Goal: Task Accomplishment & Management: Manage account settings

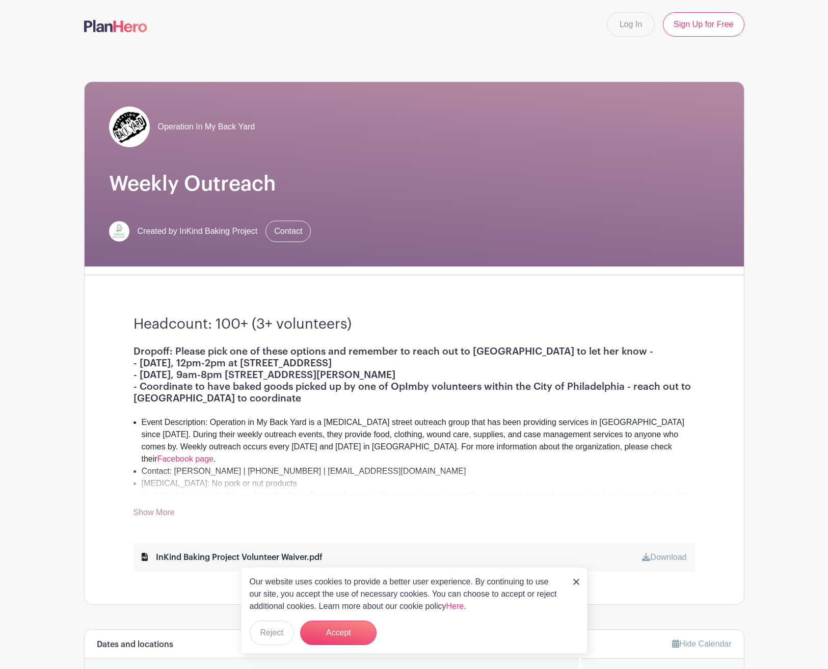
click at [111, 20] on img at bounding box center [115, 26] width 63 height 12
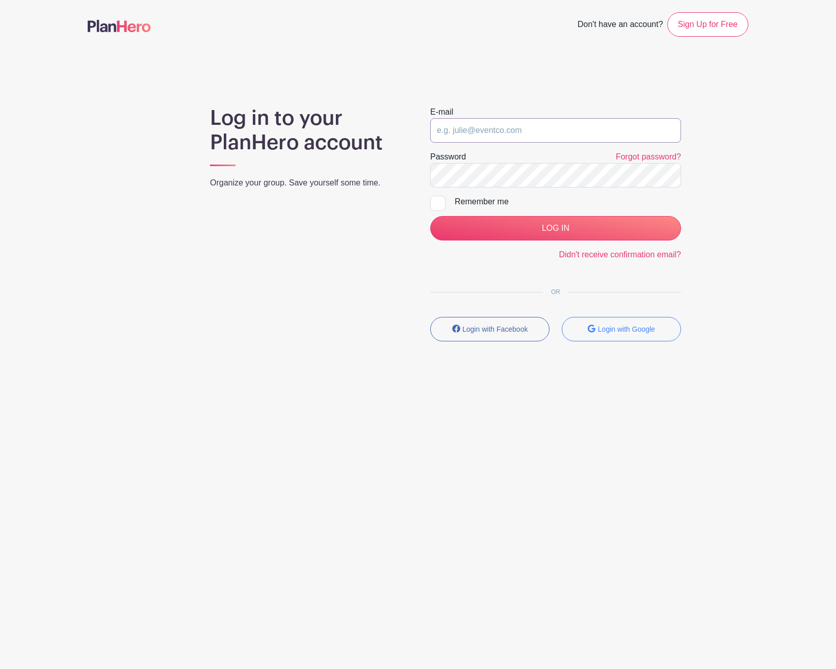
type input "inkindbakingphl@gmail.com"
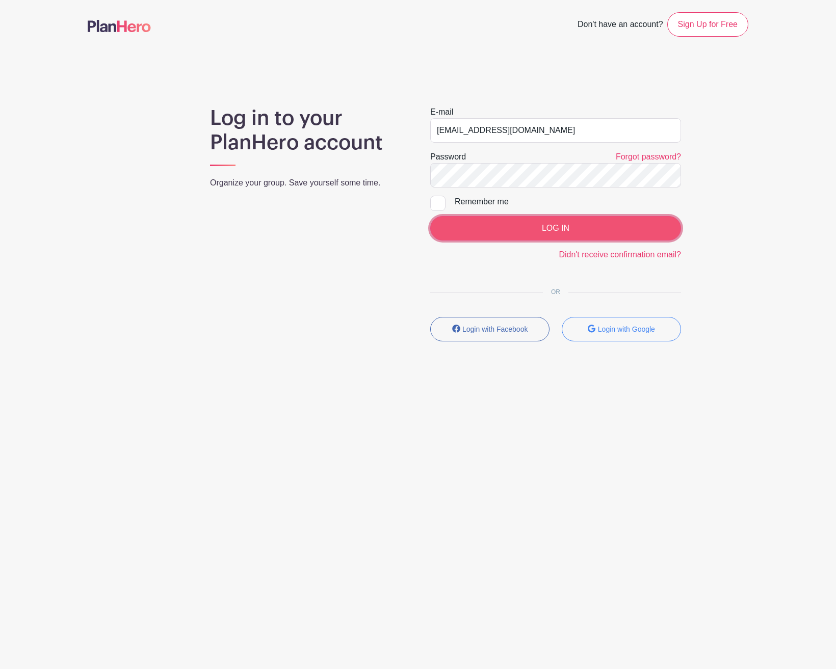
click at [551, 226] on input "LOG IN" at bounding box center [555, 228] width 251 height 24
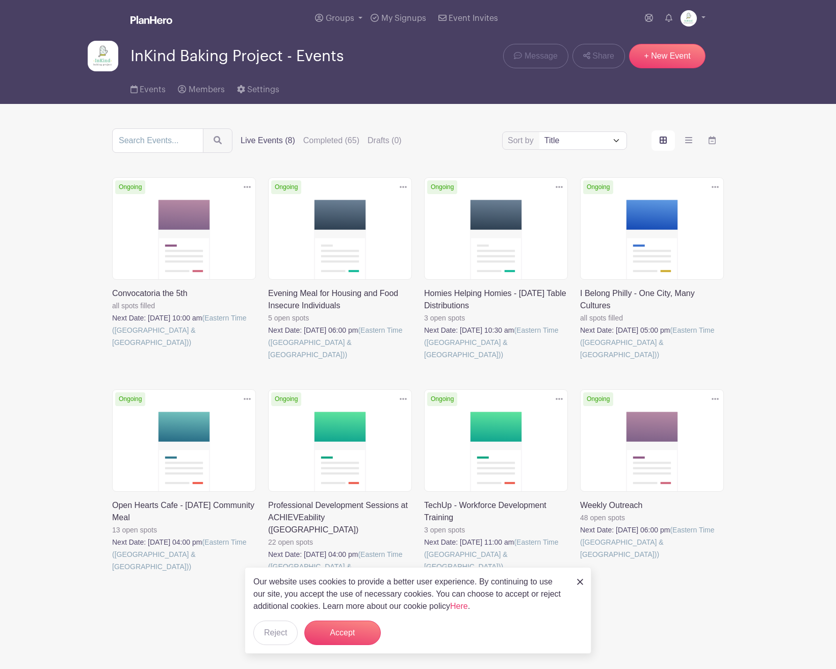
click at [424, 361] on link at bounding box center [424, 361] width 0 height 0
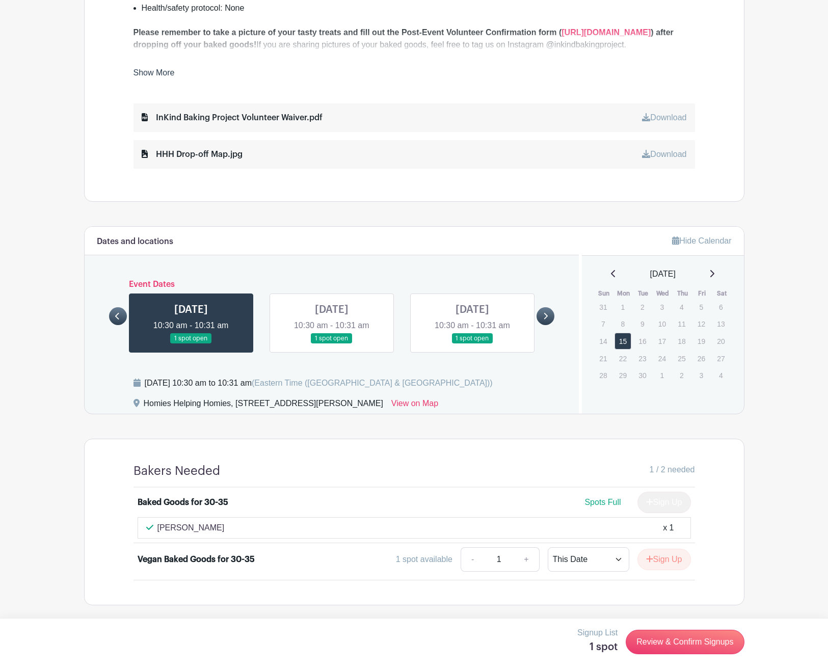
scroll to position [494, 0]
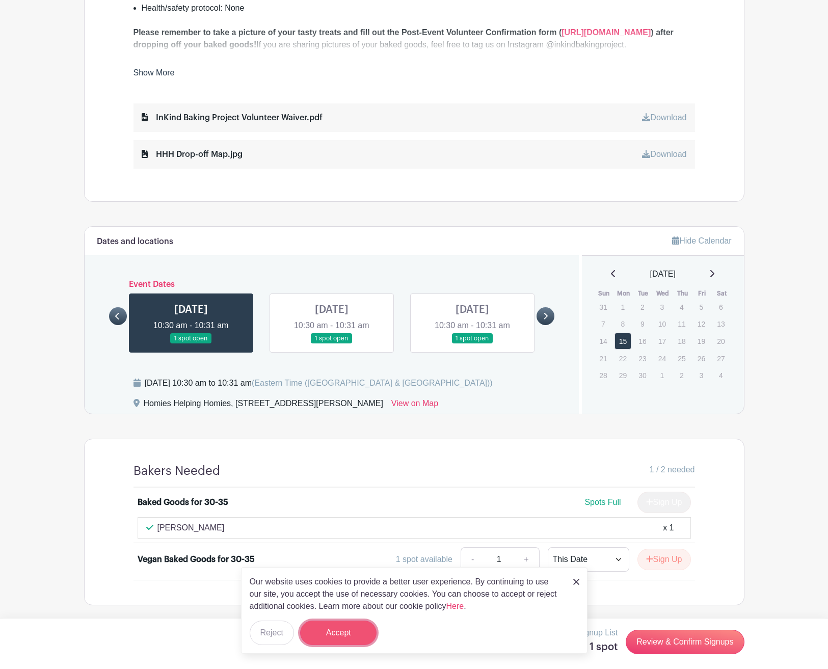
click at [348, 637] on button "Accept" at bounding box center [338, 633] width 76 height 24
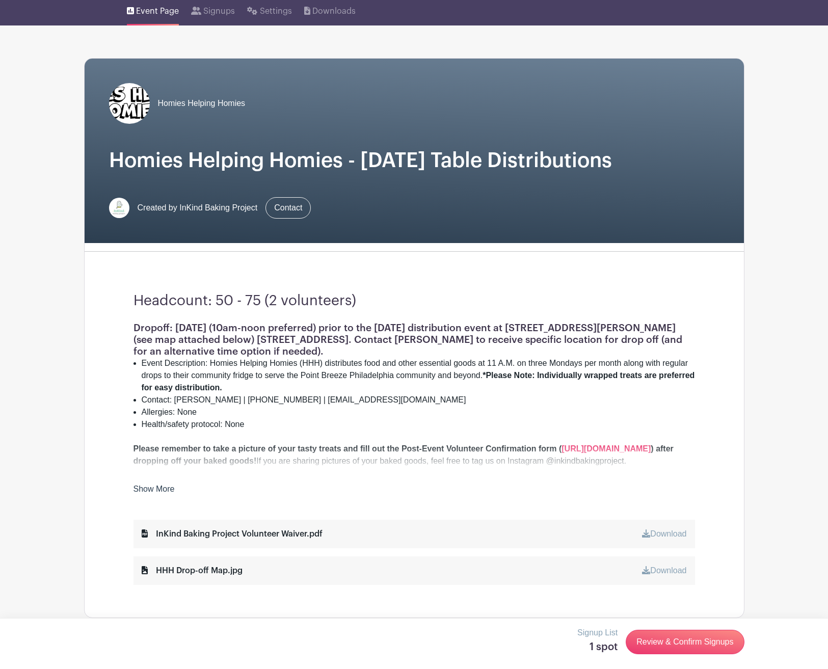
scroll to position [0, 0]
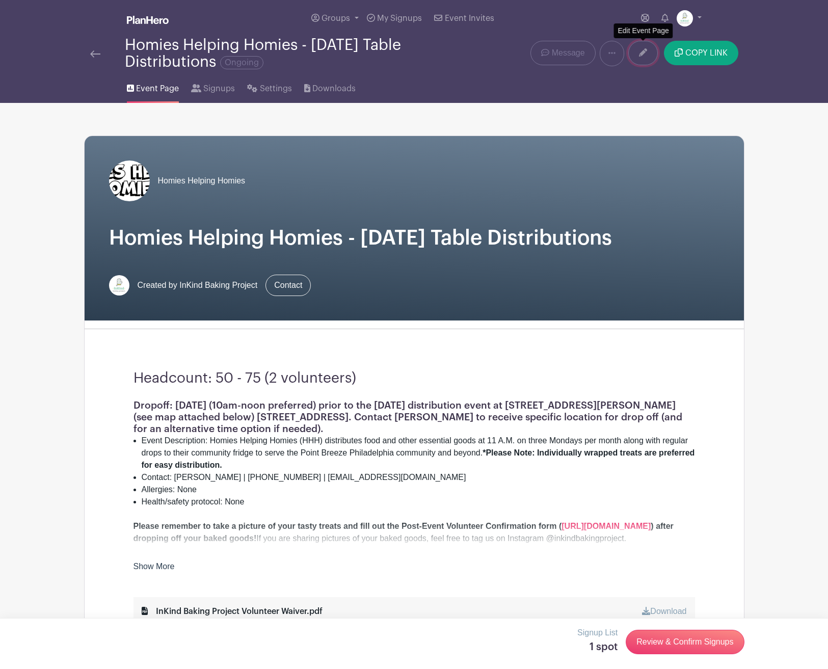
click at [642, 58] on link at bounding box center [643, 53] width 30 height 24
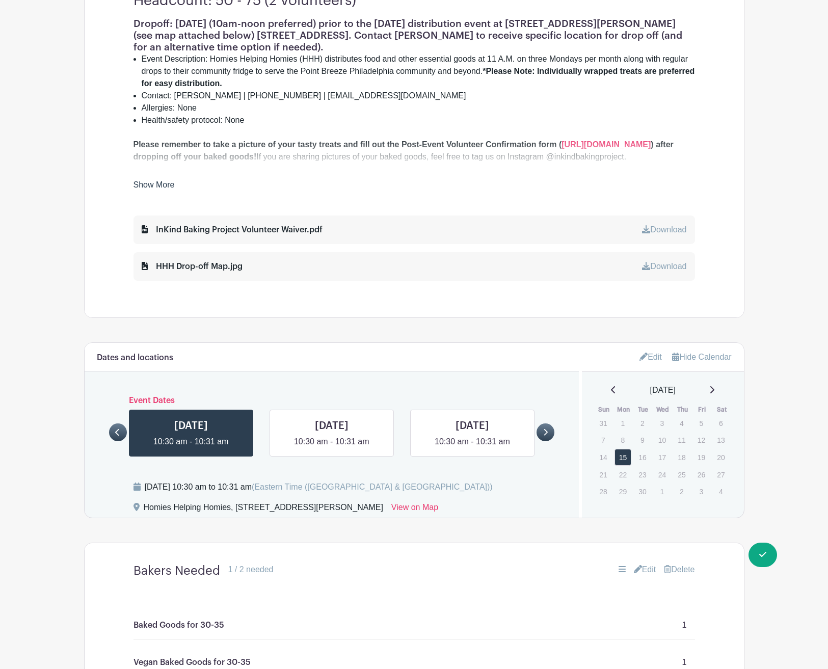
scroll to position [408, 0]
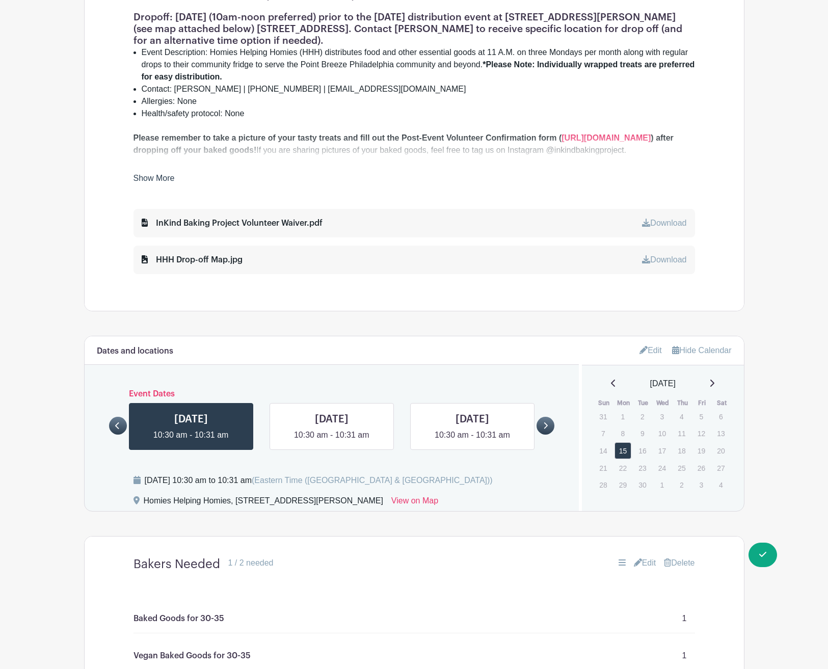
click at [650, 351] on link "Edit" at bounding box center [651, 350] width 22 height 17
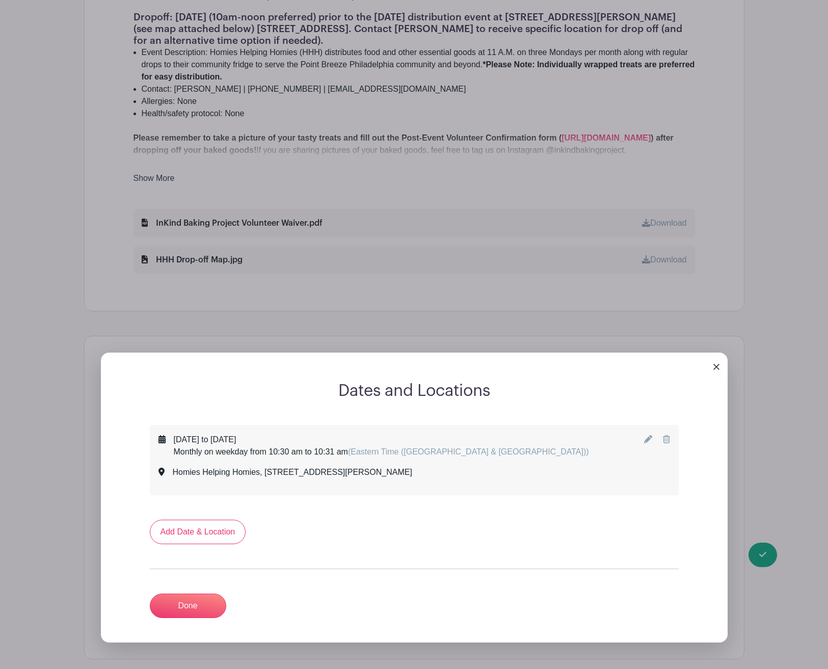
click at [650, 440] on icon at bounding box center [648, 439] width 8 height 8
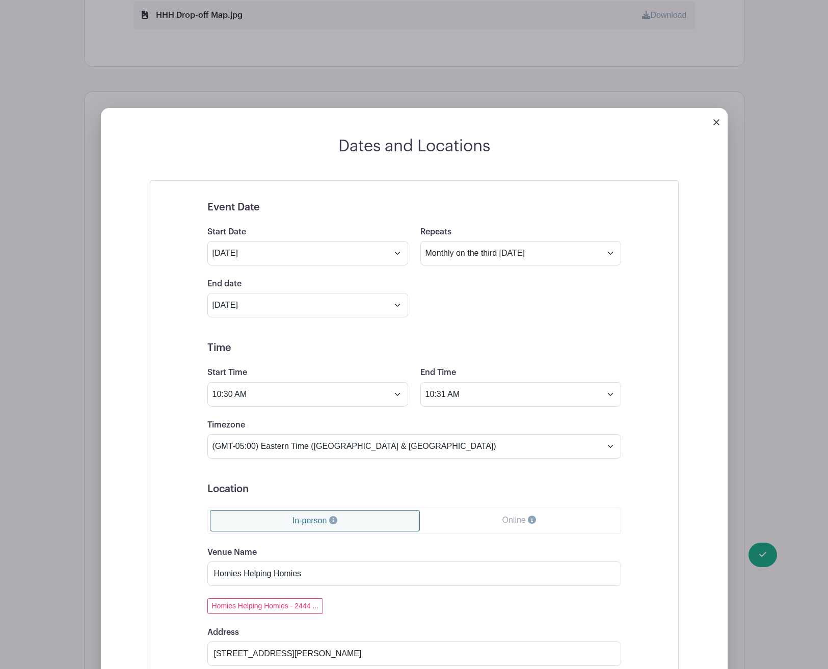
scroll to position [384, 0]
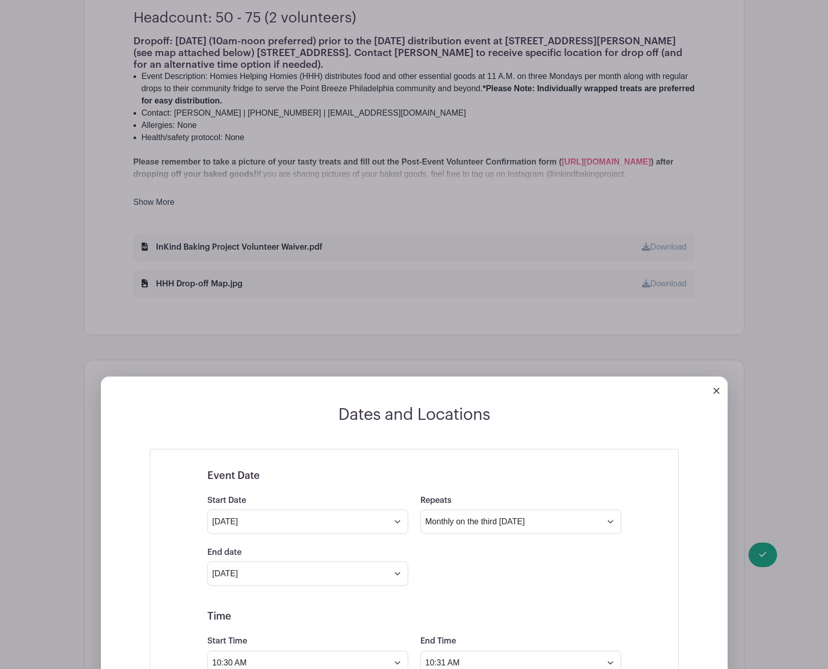
click at [717, 395] on link at bounding box center [717, 390] width 6 height 9
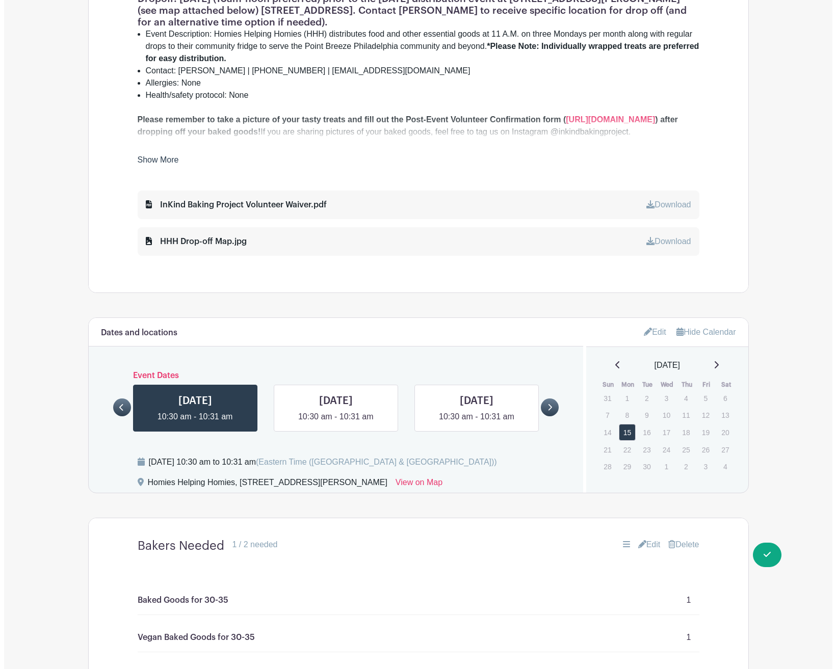
scroll to position [542, 0]
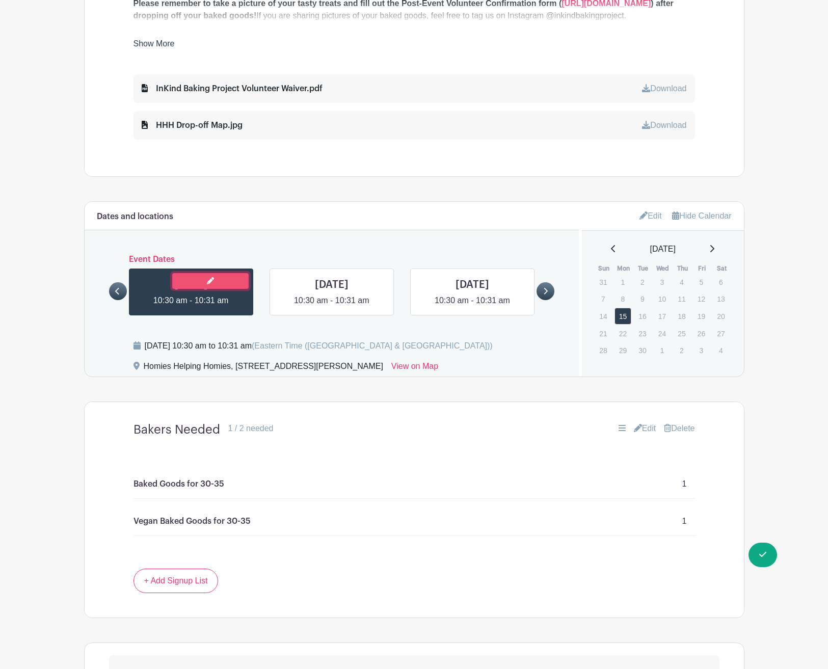
click at [224, 279] on link at bounding box center [210, 281] width 76 height 16
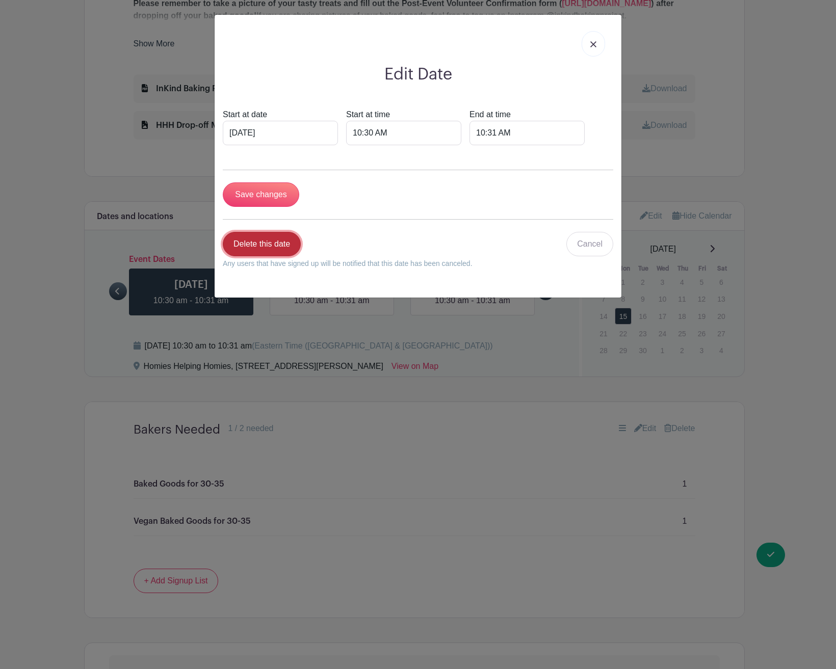
click at [277, 248] on link "Delete this date" at bounding box center [262, 244] width 78 height 24
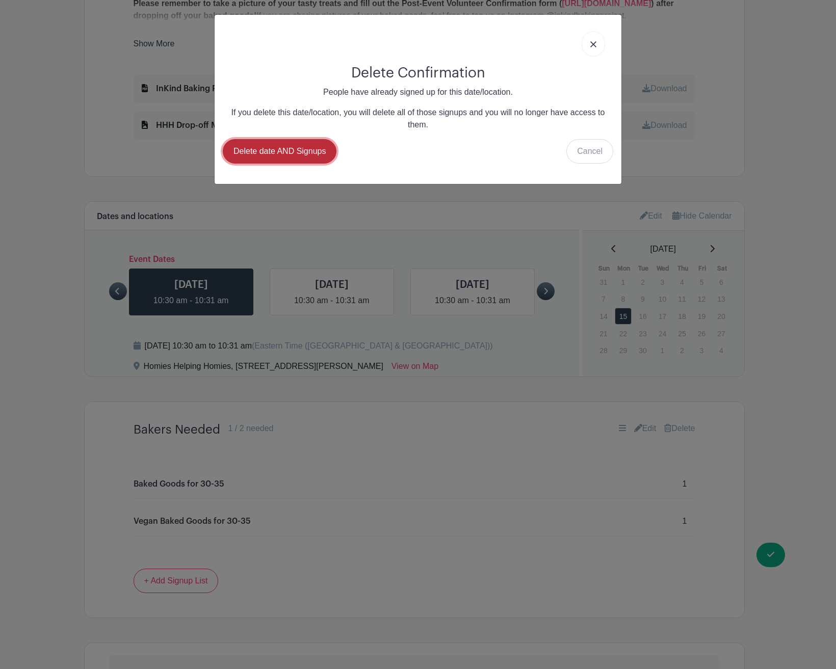
click at [300, 152] on link "Delete date AND Signups" at bounding box center [280, 151] width 114 height 24
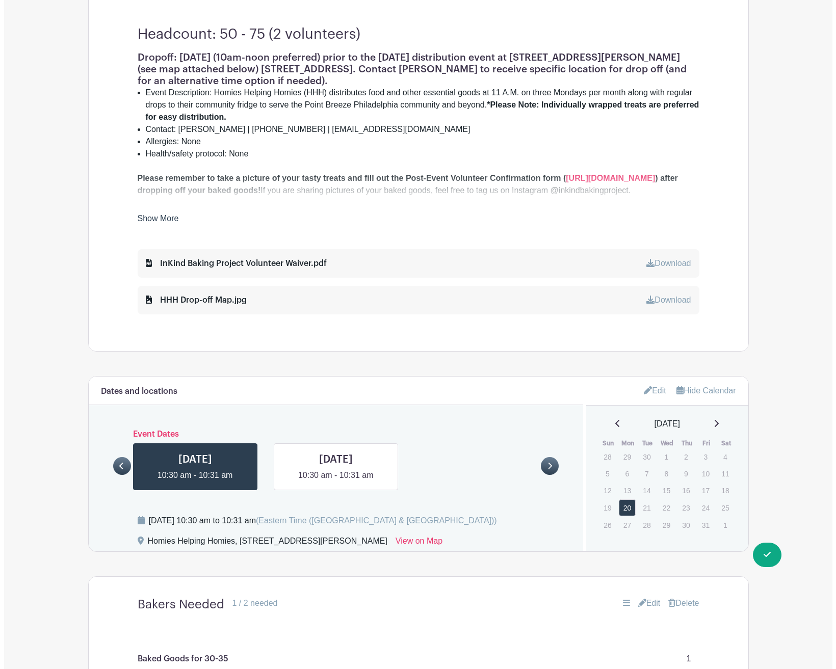
scroll to position [444, 0]
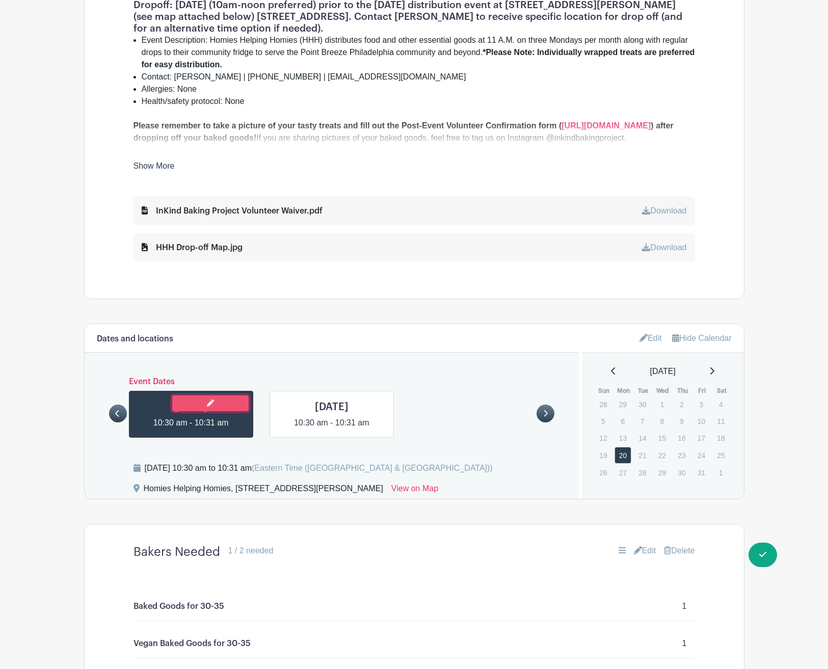
click at [217, 407] on link at bounding box center [210, 404] width 76 height 16
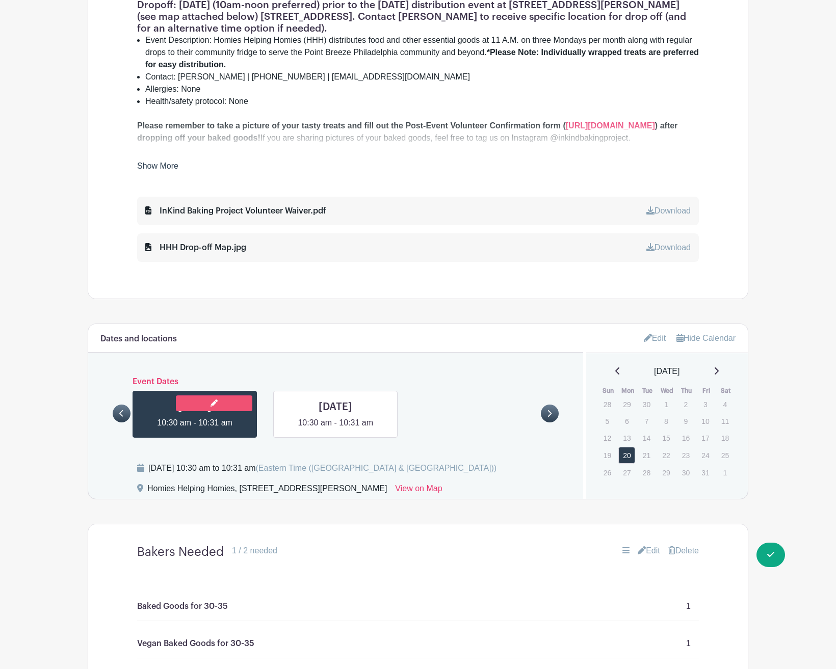
select select "9"
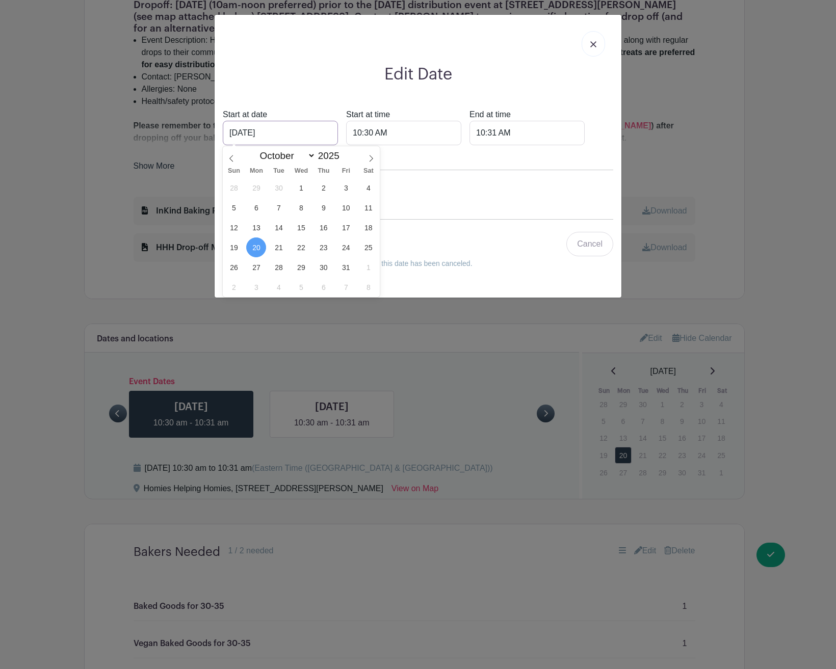
click at [285, 129] on input "[DATE]" at bounding box center [280, 133] width 115 height 24
click at [366, 228] on span "18" at bounding box center [368, 228] width 20 height 20
type input "[DATE]"
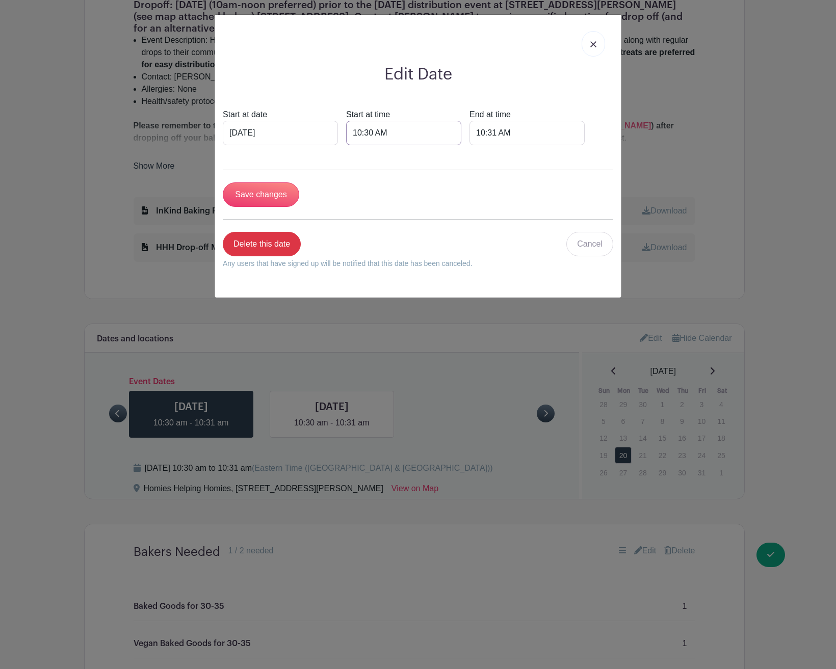
click at [399, 134] on input "10:30 AM" at bounding box center [403, 133] width 115 height 24
click at [387, 133] on input "10:30 AM" at bounding box center [403, 133] width 115 height 24
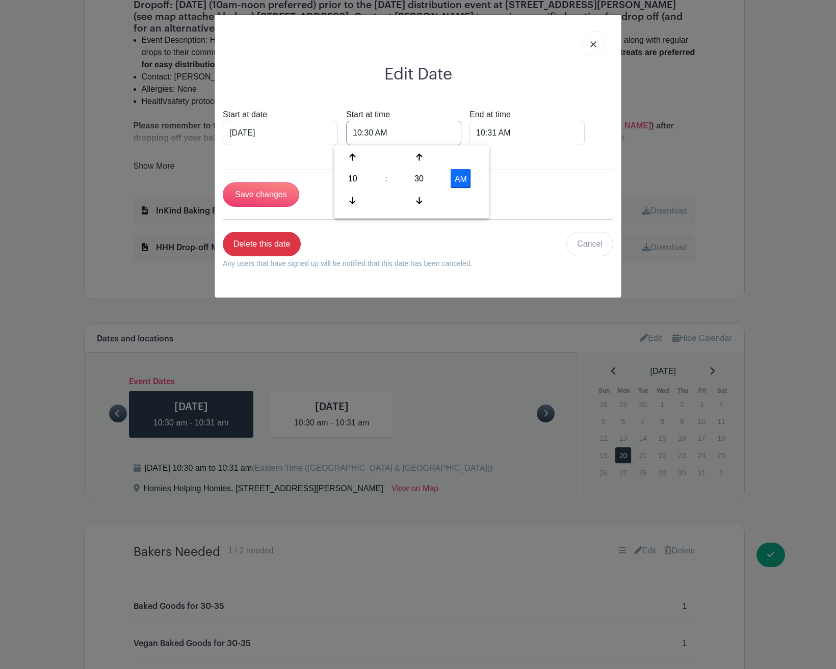
click at [387, 133] on input "10:30 AM" at bounding box center [403, 133] width 115 height 24
type input "1"
type input "09:00am"
type input "12:00pm"
click at [273, 197] on input "Save changes" at bounding box center [261, 194] width 76 height 24
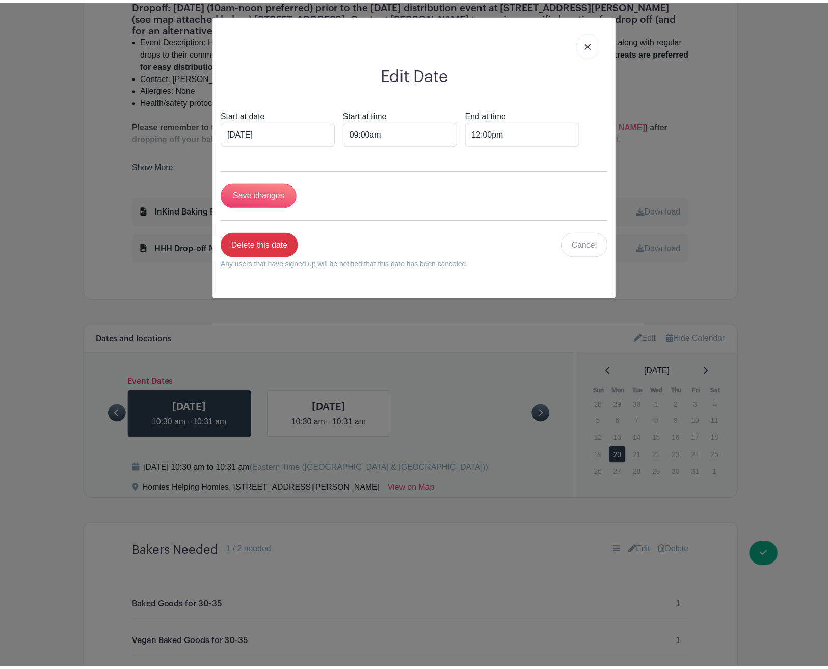
scroll to position [526, 0]
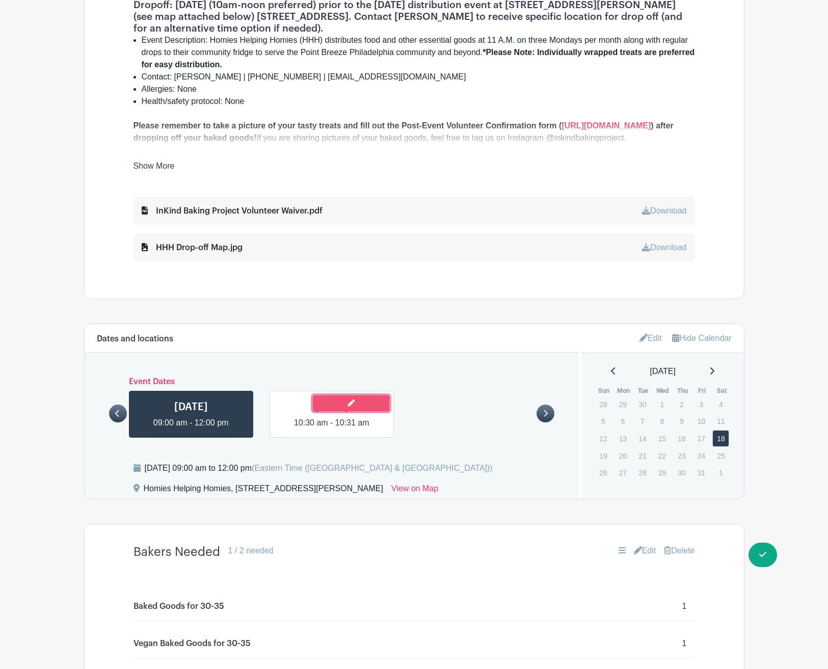
click at [374, 404] on link at bounding box center [351, 404] width 76 height 16
select select "10"
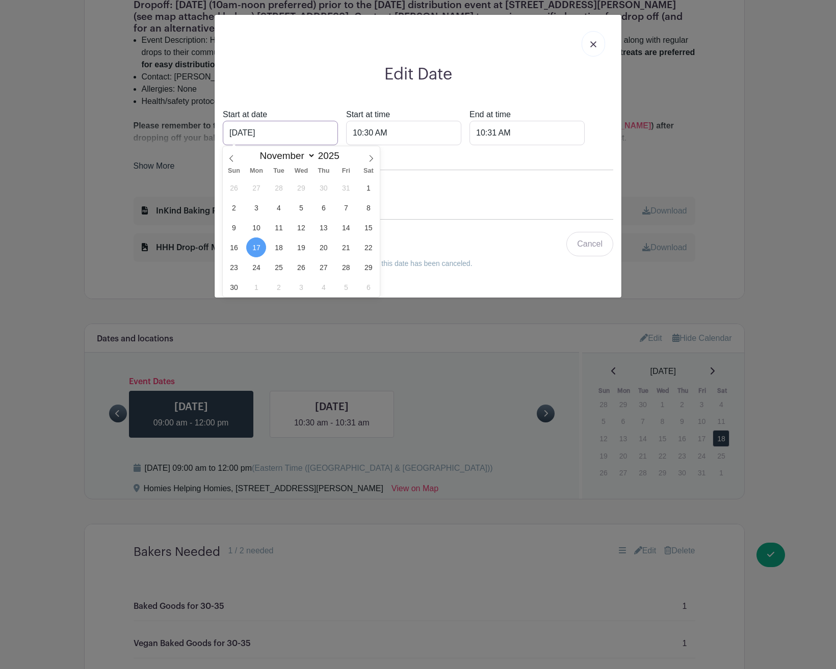
click at [292, 131] on input "[DATE]" at bounding box center [280, 133] width 115 height 24
click at [371, 230] on span "15" at bounding box center [368, 228] width 20 height 20
type input "[DATE]"
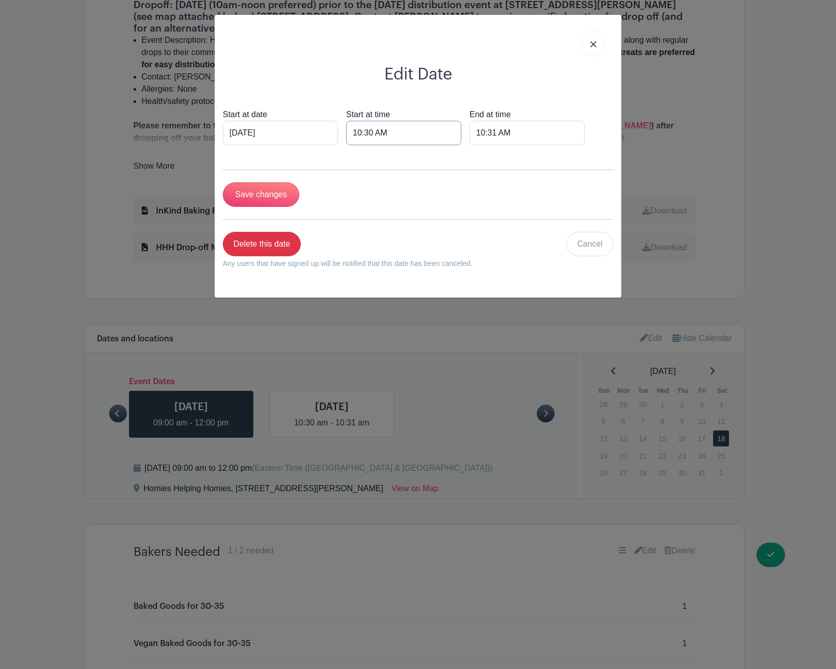
click at [394, 134] on input "10:30 AM" at bounding box center [403, 133] width 115 height 24
click at [394, 135] on input "10:30 AM" at bounding box center [403, 133] width 115 height 24
type input "9:00am"
type input "12:30pm"
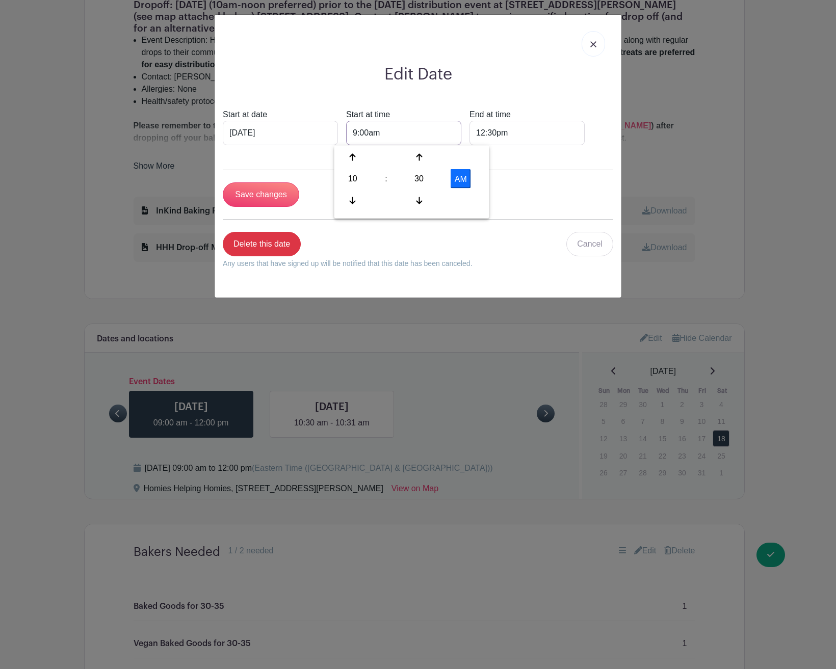
click at [364, 131] on input "9:00am" at bounding box center [403, 133] width 115 height 24
type input "12:00pm"
click at [269, 195] on input "Save changes" at bounding box center [261, 194] width 76 height 24
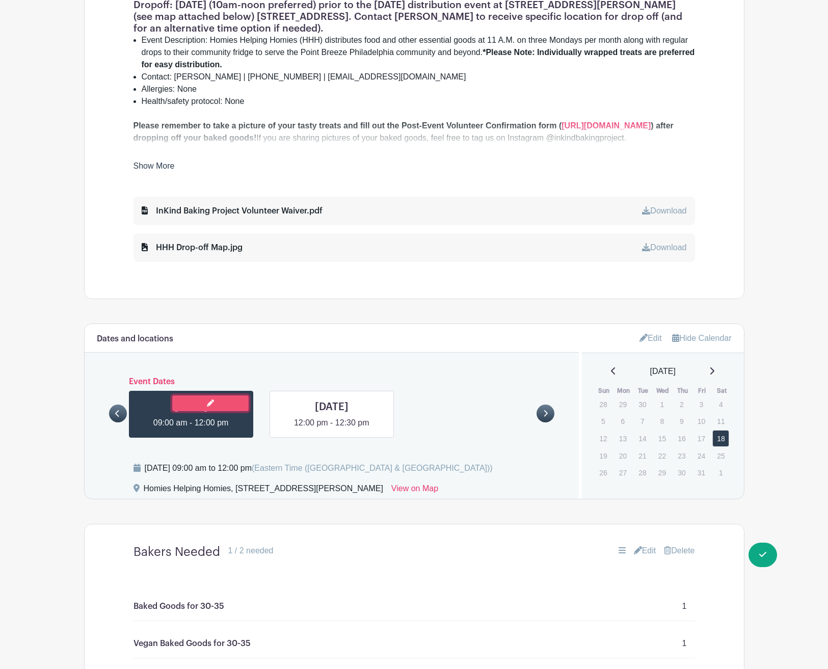
click at [220, 405] on link at bounding box center [210, 404] width 76 height 16
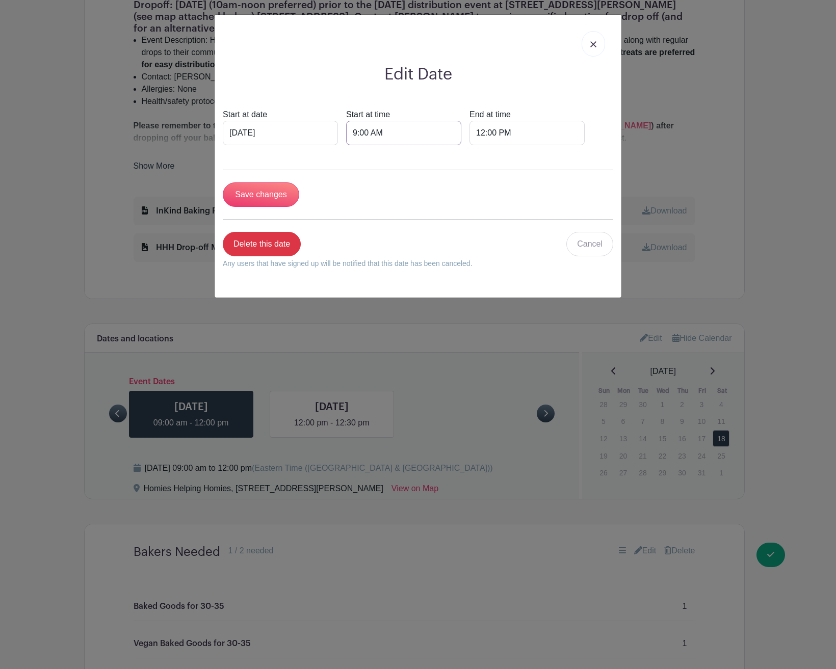
click at [428, 135] on input "9:00 AM" at bounding box center [403, 133] width 115 height 24
type input "12:00pm"
type input "12:30pm"
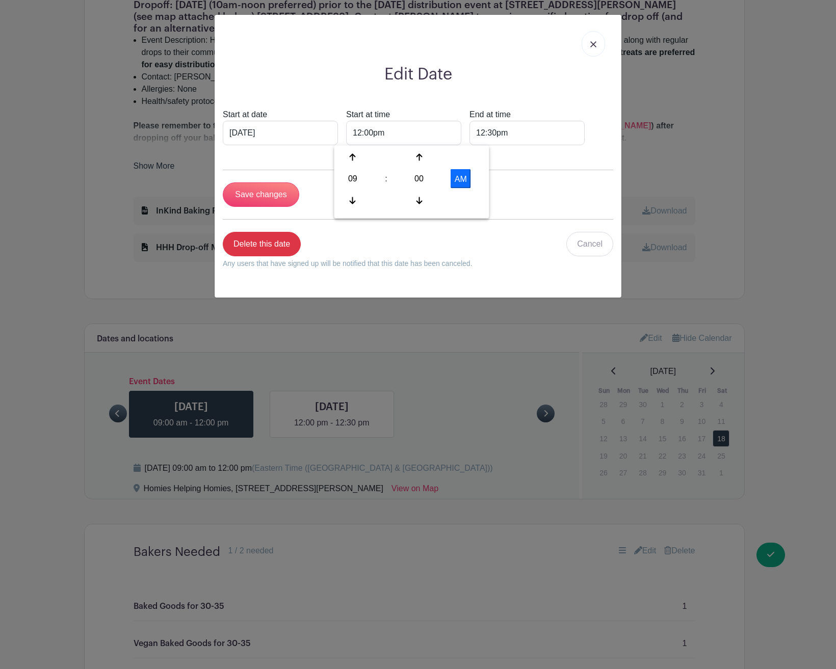
click at [420, 245] on p "Delete this date" at bounding box center [348, 244] width 250 height 24
click at [279, 198] on input "Save changes" at bounding box center [261, 194] width 76 height 24
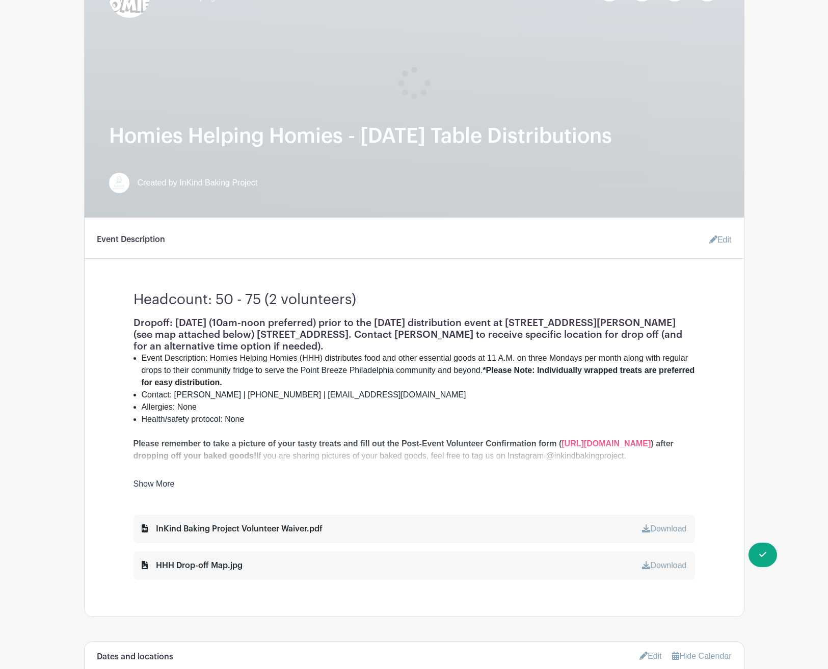
scroll to position [0, 0]
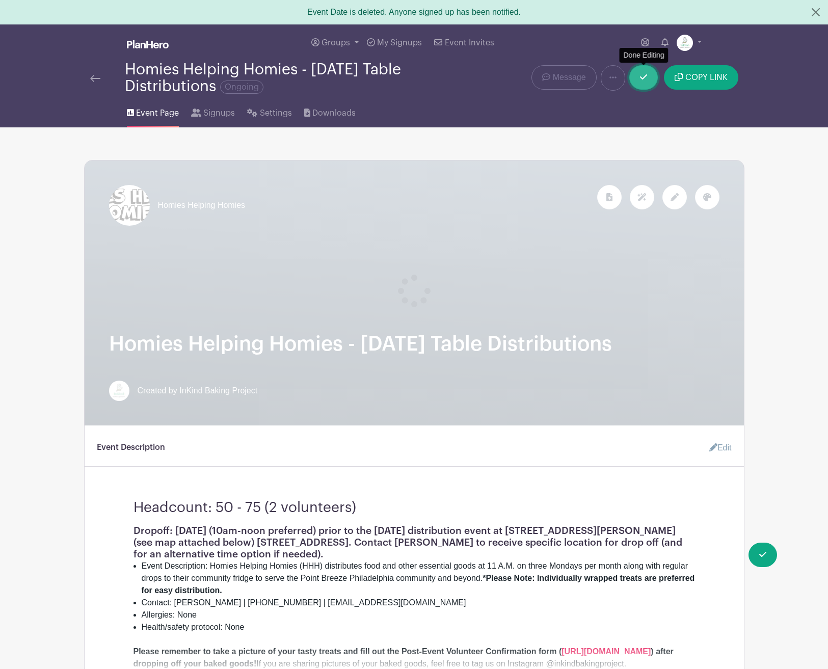
click at [639, 82] on link at bounding box center [643, 77] width 29 height 24
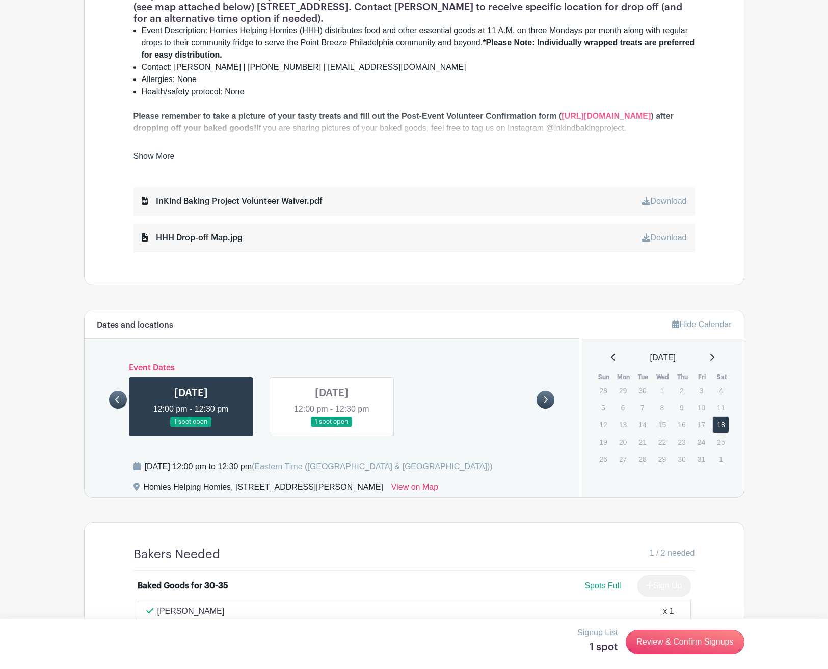
scroll to position [494, 0]
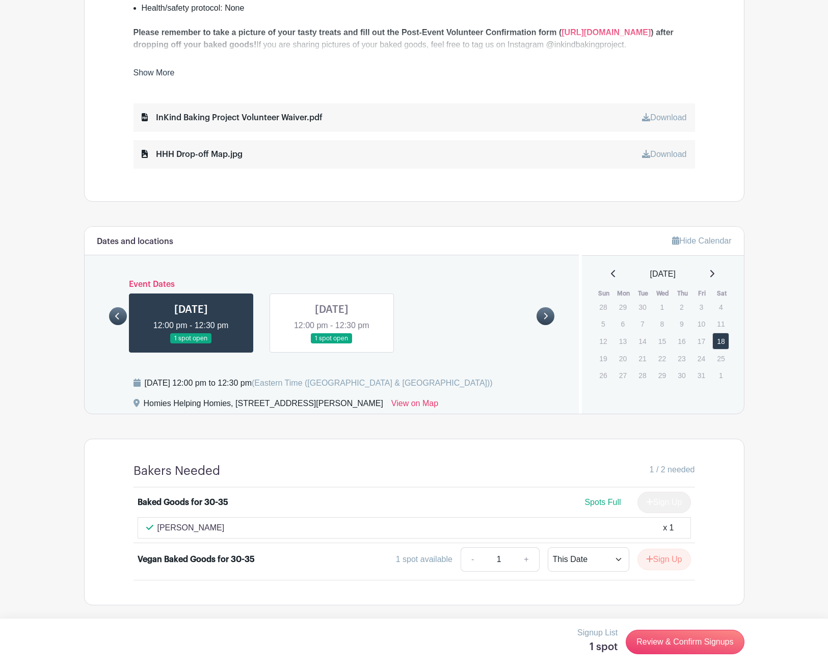
click at [332, 344] on link at bounding box center [332, 344] width 0 height 0
